Goal: Task Accomplishment & Management: Manage account settings

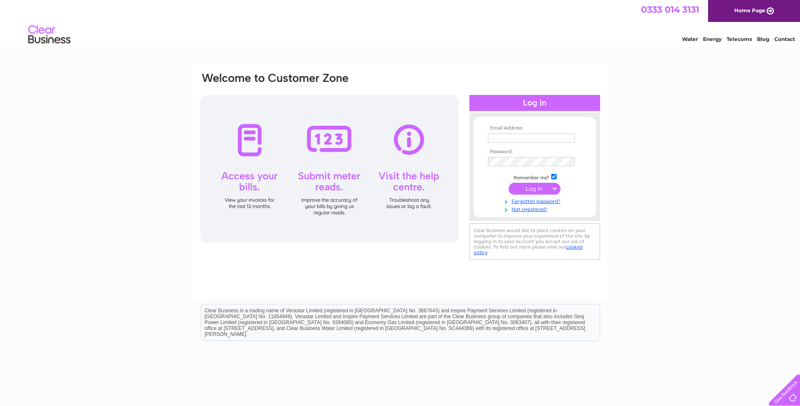
type input "[EMAIL_ADDRESS][PERSON_NAME][DOMAIN_NAME]"
click at [549, 189] on input "submit" at bounding box center [534, 189] width 52 height 12
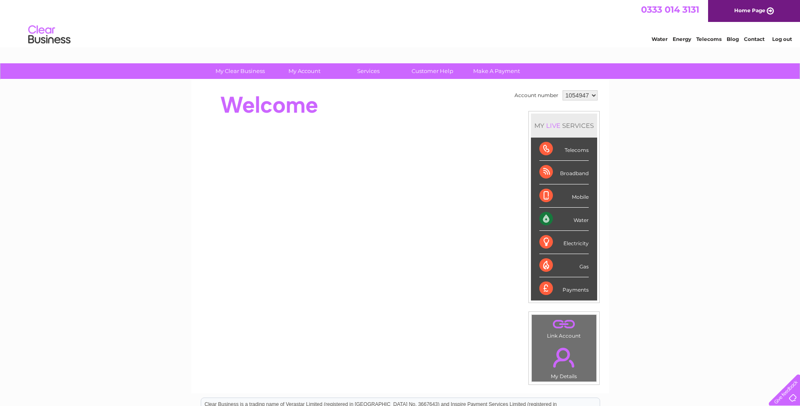
click at [559, 221] on div "Water" at bounding box center [563, 218] width 49 height 23
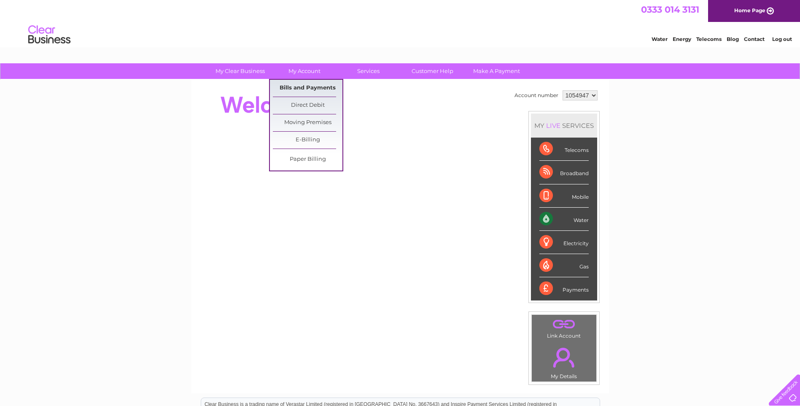
click at [304, 86] on link "Bills and Payments" at bounding box center [308, 88] width 70 height 17
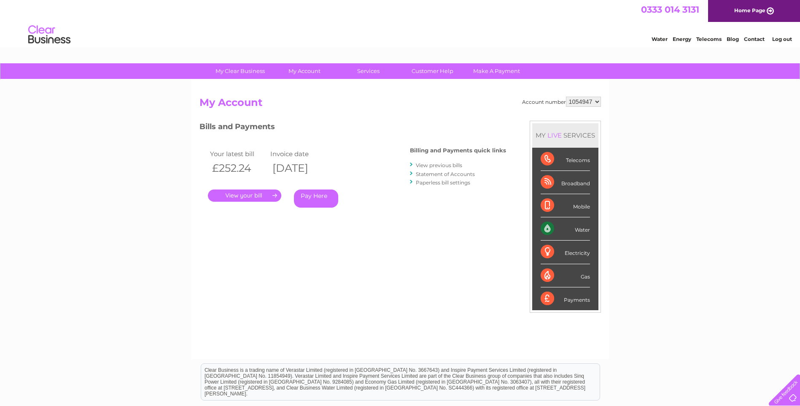
click at [266, 196] on link "." at bounding box center [244, 195] width 73 height 12
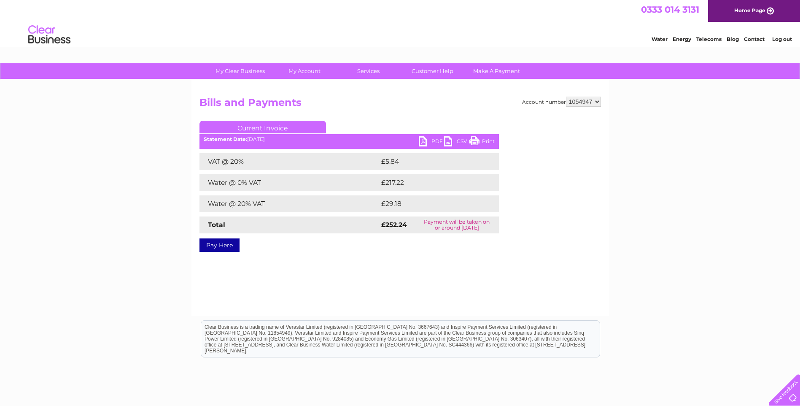
click at [427, 138] on link "PDF" at bounding box center [431, 142] width 25 height 12
